Goal: Task Accomplishment & Management: Manage account settings

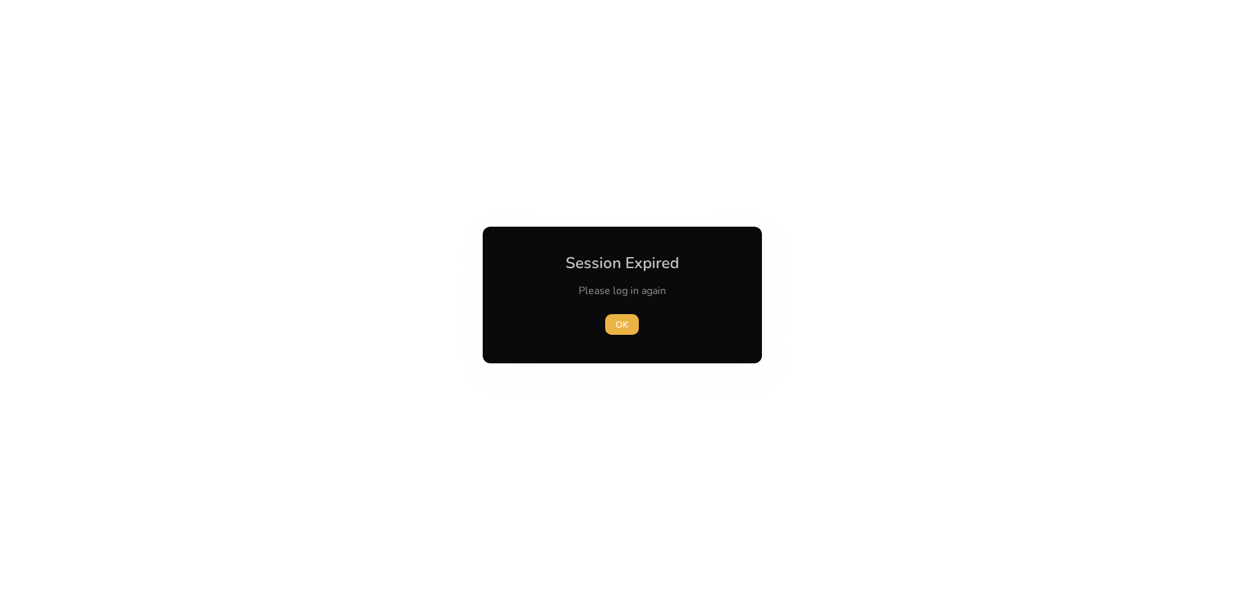
click at [604, 318] on div "OK" at bounding box center [622, 324] width 144 height 21
click at [624, 327] on span "OK" at bounding box center [621, 325] width 13 height 14
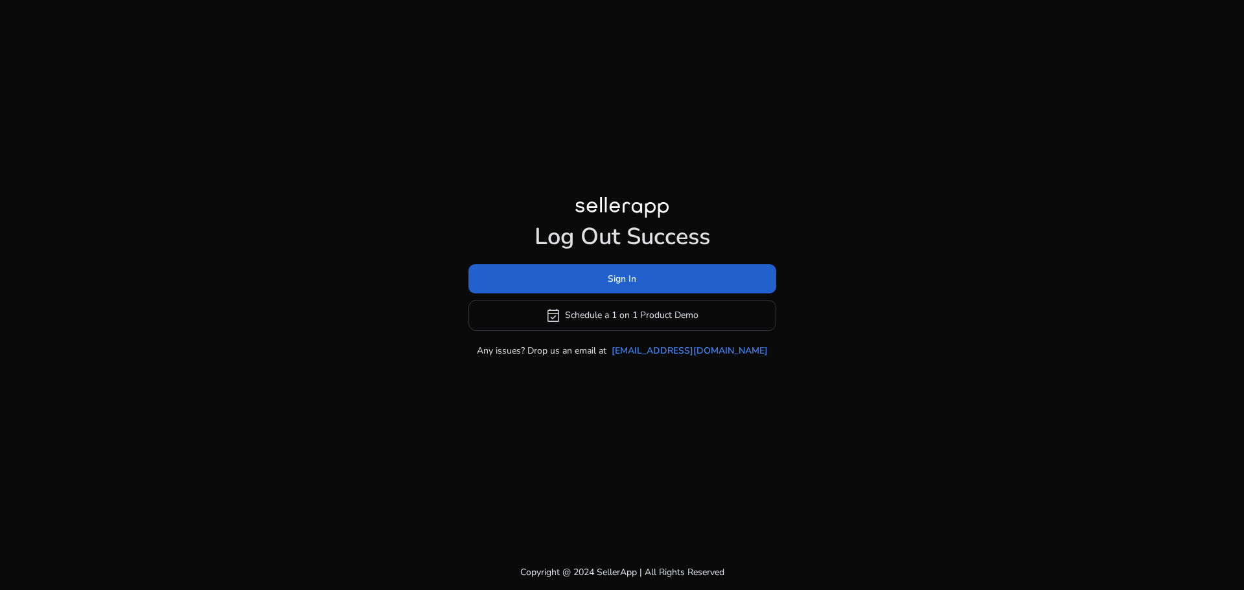
click at [629, 279] on span "Sign In" at bounding box center [622, 279] width 28 height 14
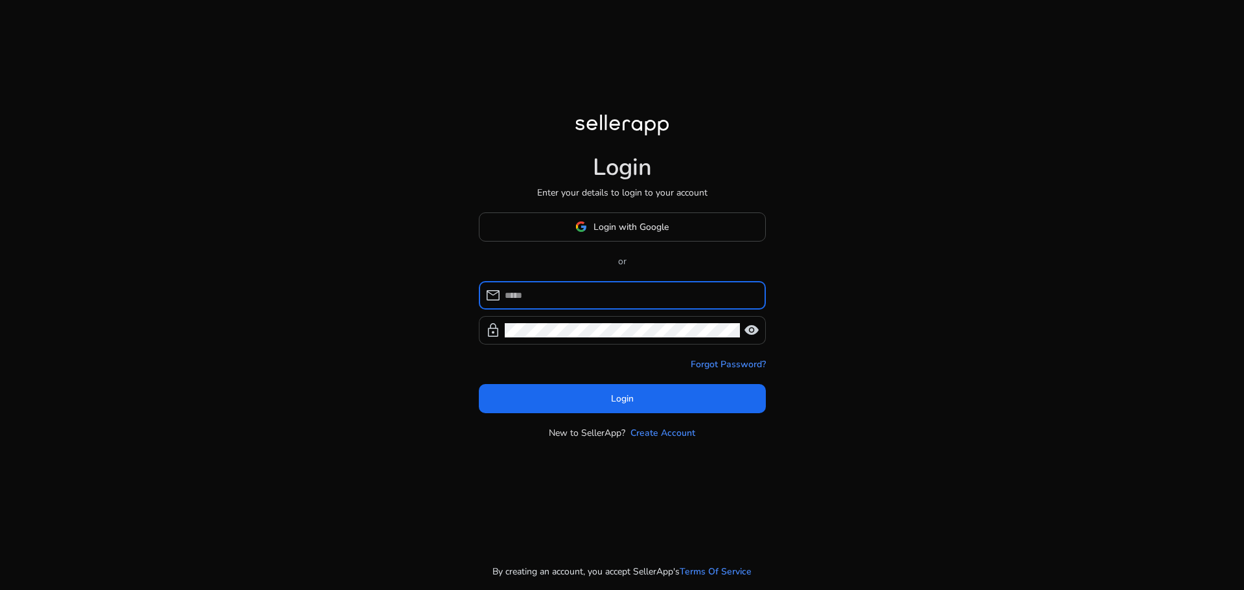
type input "**********"
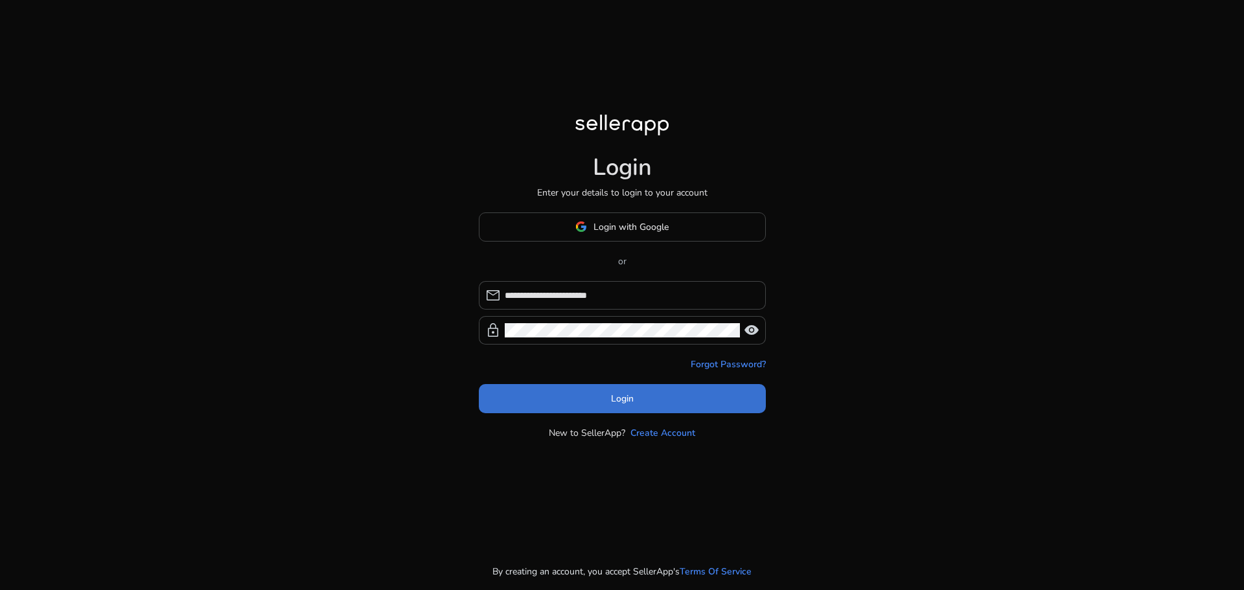
click at [614, 395] on span "Login" at bounding box center [622, 399] width 23 height 14
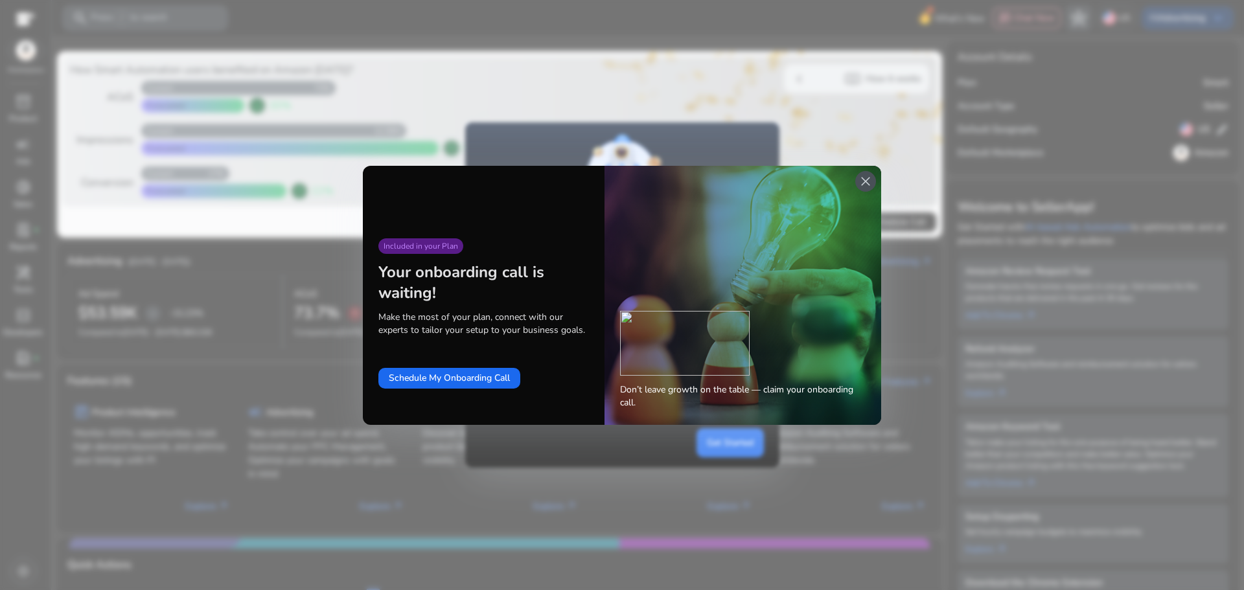
click at [870, 179] on span "close" at bounding box center [866, 182] width 16 height 16
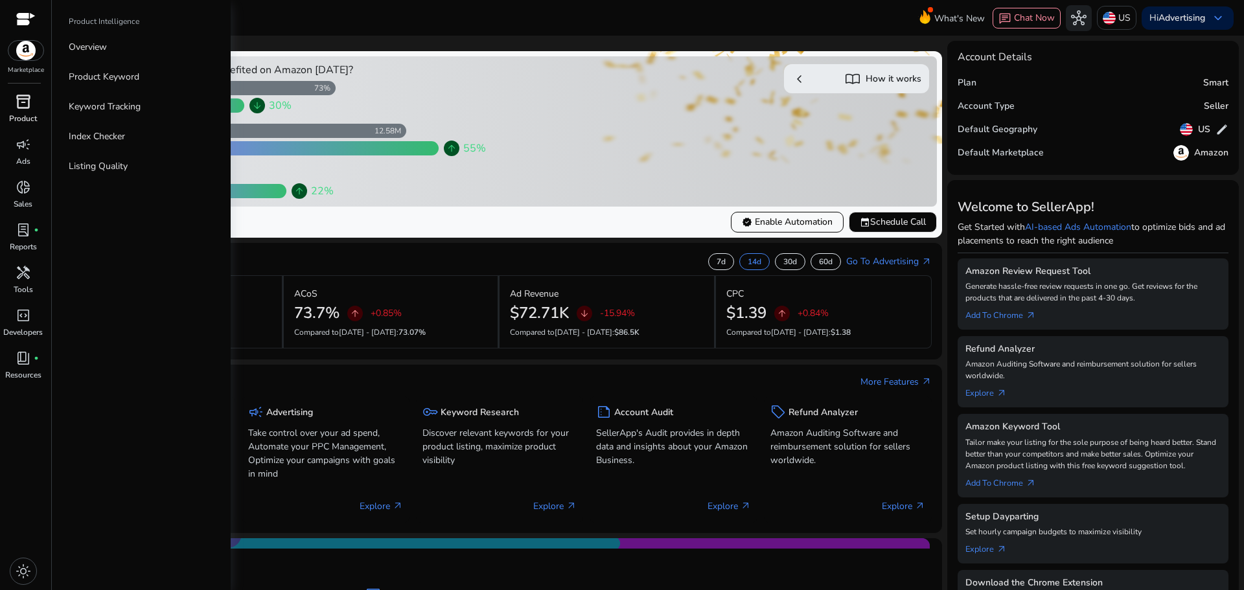
click at [27, 112] on link "inventory_2 Product" at bounding box center [23, 112] width 46 height 43
